Goal: Information Seeking & Learning: Understand process/instructions

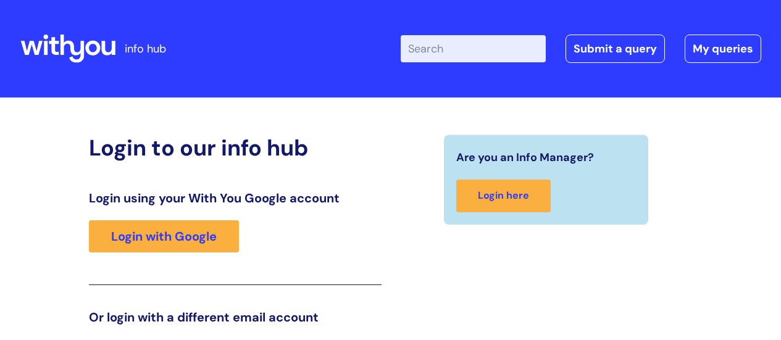
scroll to position [188, 0]
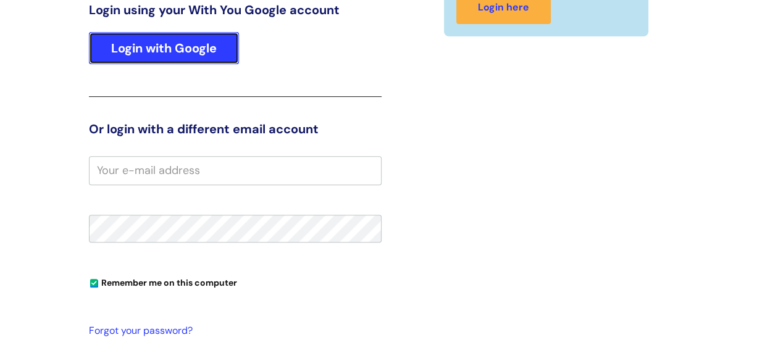
click at [166, 40] on link "Login with Google" at bounding box center [164, 48] width 150 height 32
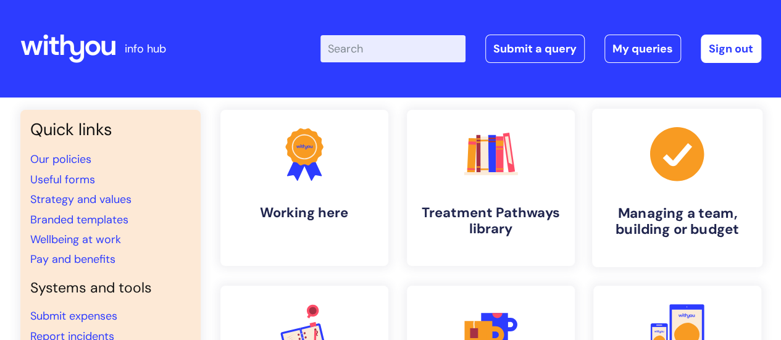
click at [652, 197] on link ".cls-1{fill:#a53144;stroke-width:0px;} Managing a team, building or budget" at bounding box center [676, 188] width 170 height 159
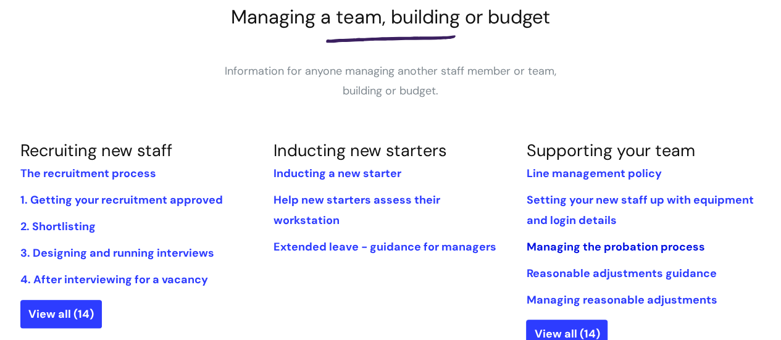
scroll to position [247, 0]
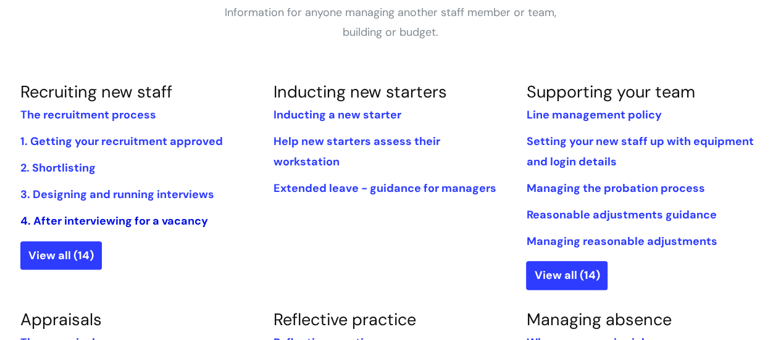
click at [85, 219] on link "4. After interviewing for a vacancy" at bounding box center [114, 221] width 188 height 15
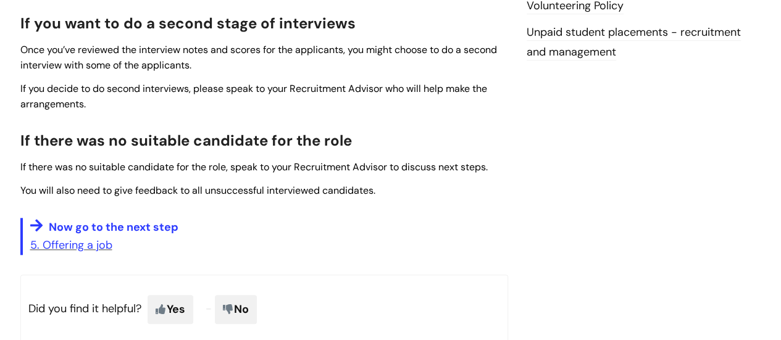
scroll to position [556, 0]
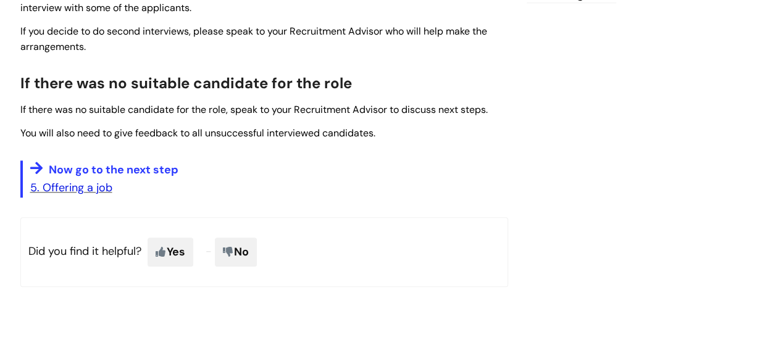
click at [68, 186] on link "5. Offering a job" at bounding box center [71, 187] width 82 height 15
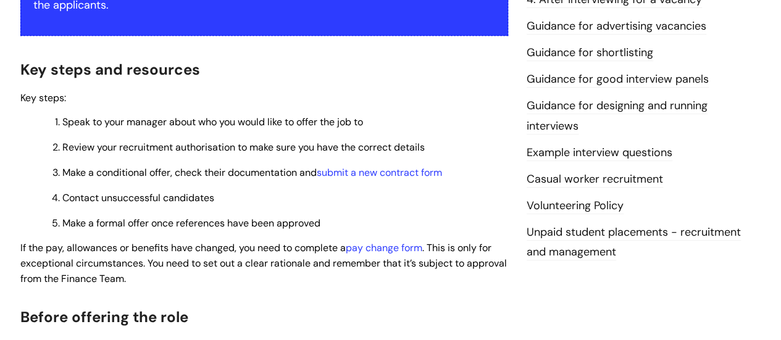
scroll to position [309, 0]
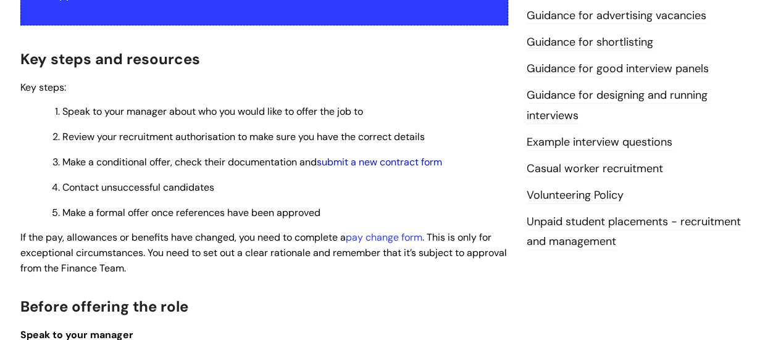
click at [383, 162] on link "submit a new contract form" at bounding box center [379, 162] width 125 height 13
click at [372, 159] on link "submit a new contract form" at bounding box center [379, 162] width 125 height 13
